Goal: Check status: Check status

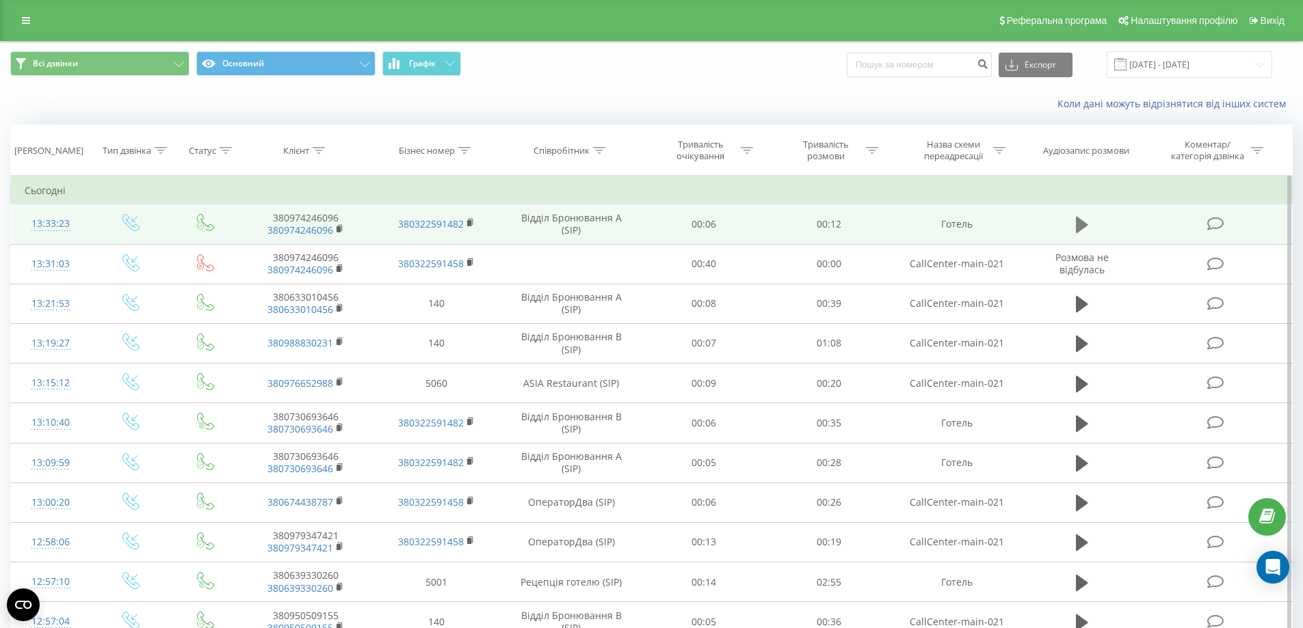
click at [1080, 222] on icon at bounding box center [1082, 225] width 12 height 16
